Goal: Information Seeking & Learning: Learn about a topic

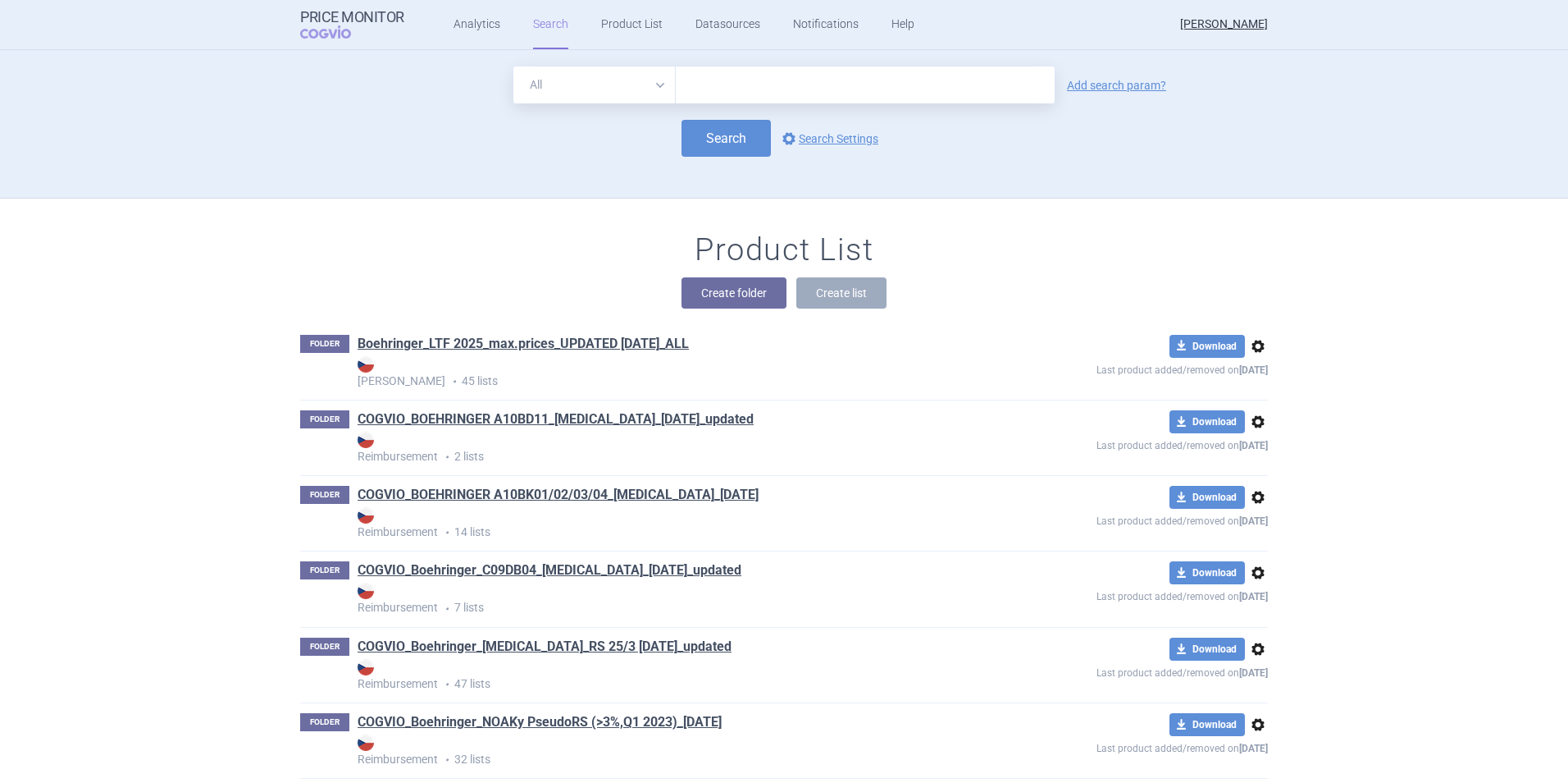
click at [812, 85] on input "text" at bounding box center [865, 85] width 379 height 37
click at [467, 26] on link "Analytics" at bounding box center [477, 25] width 47 height 50
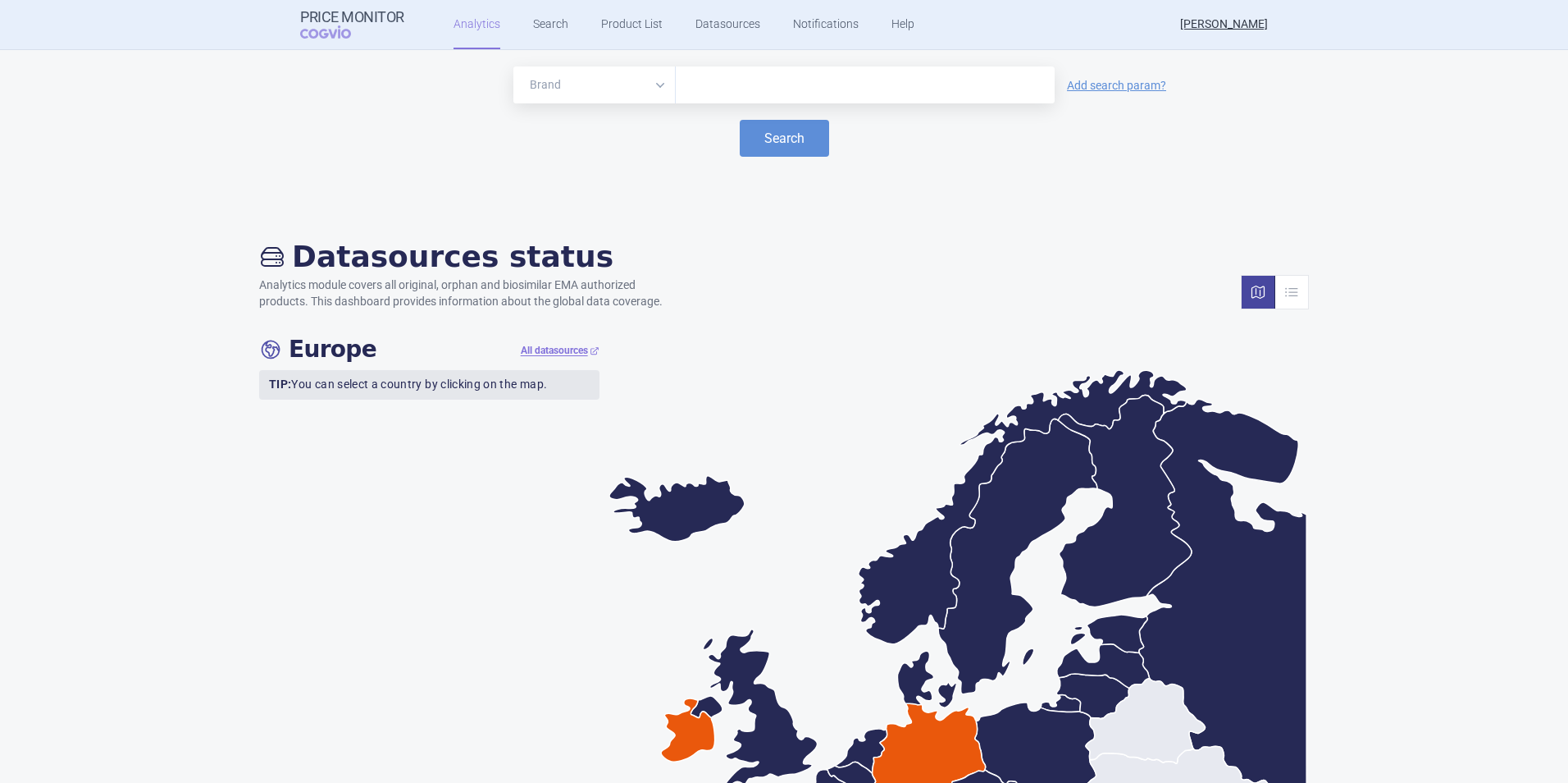
click at [837, 79] on input "text" at bounding box center [865, 85] width 362 height 21
type input "[MEDICAL_DATA]"
click at [829, 123] on div "Search" at bounding box center [784, 138] width 1536 height 37
click at [815, 131] on button "Search" at bounding box center [784, 138] width 90 height 37
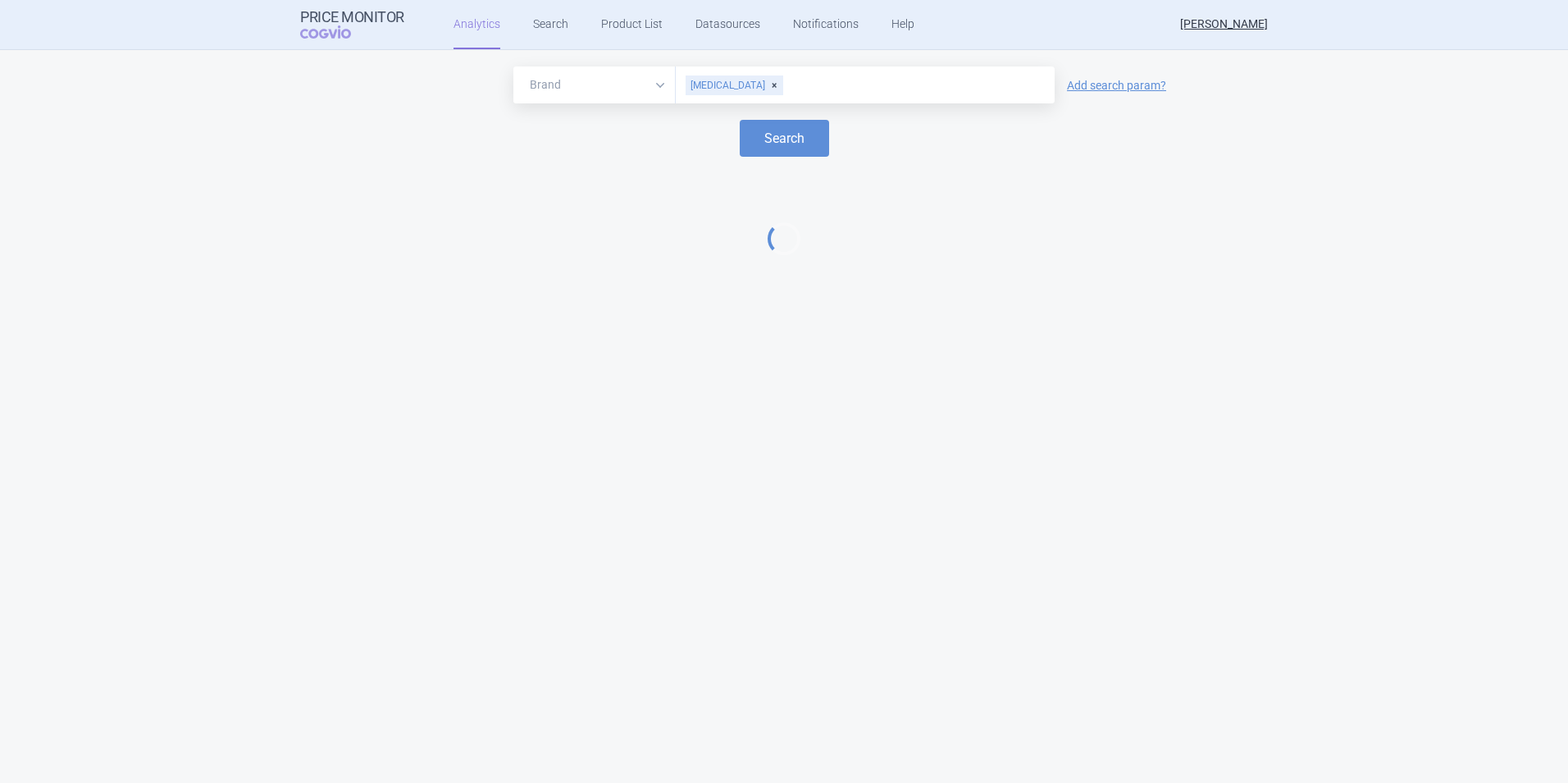
select select "EUR"
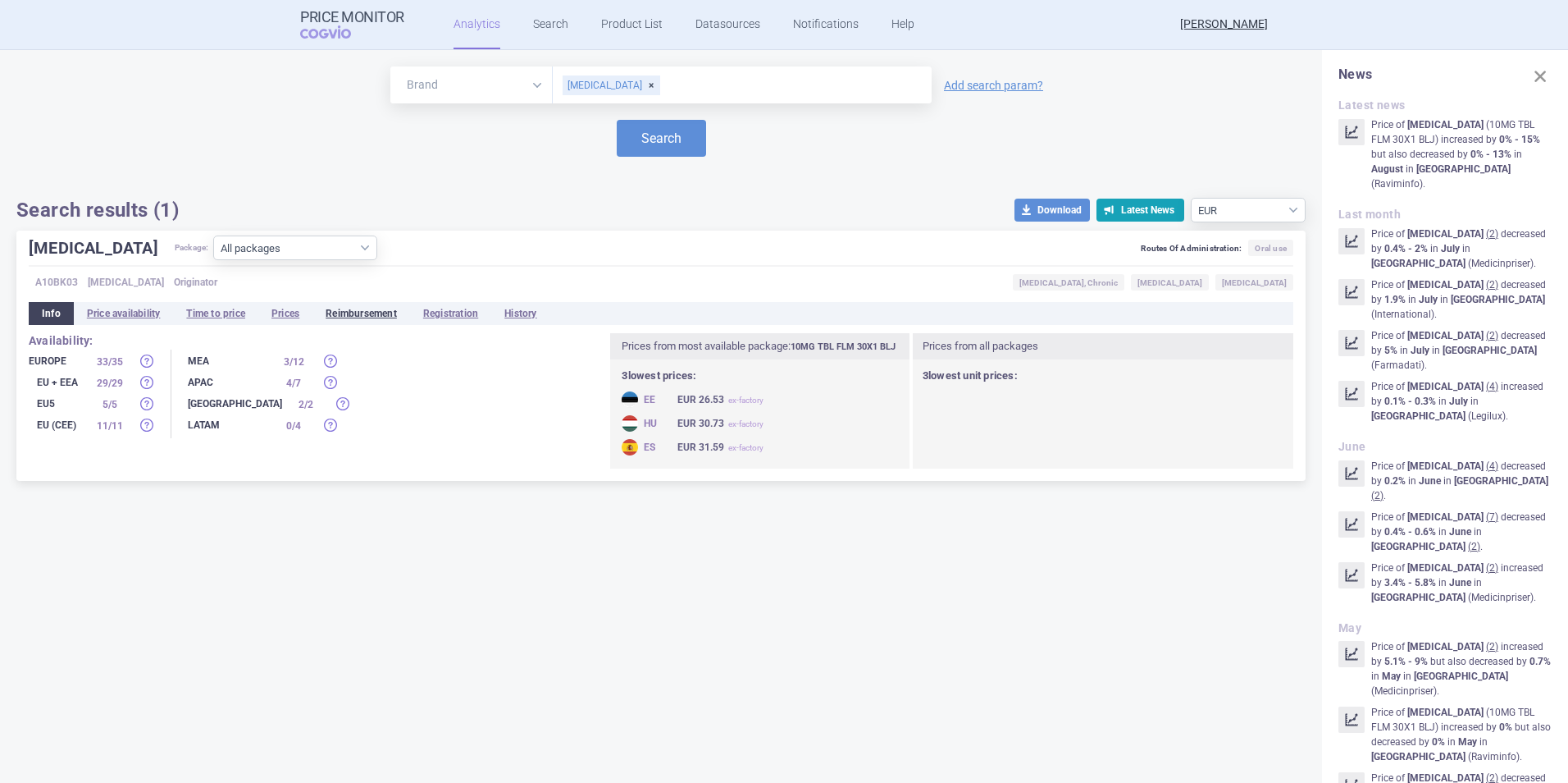
click at [377, 309] on li "Reimbursement" at bounding box center [361, 314] width 97 height 23
